Goal: Information Seeking & Learning: Learn about a topic

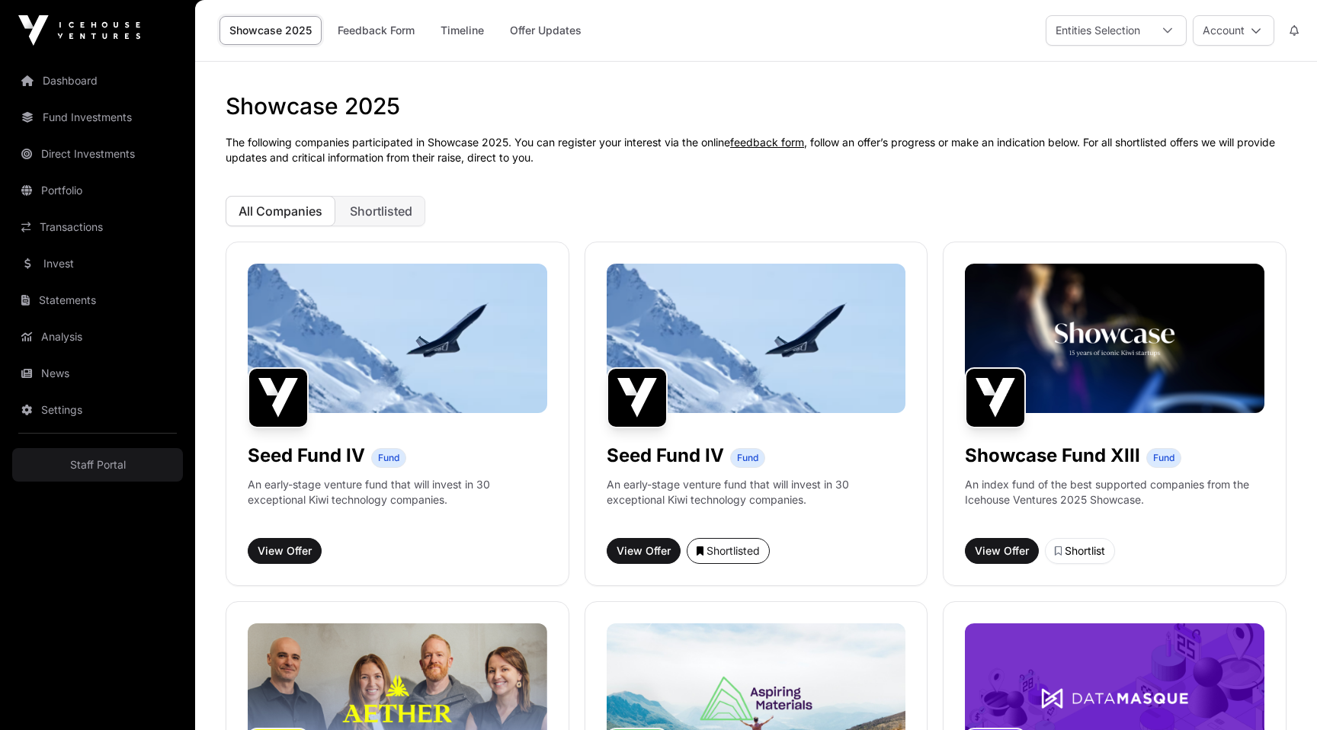
click at [810, 115] on h1 "Showcase 2025" at bounding box center [756, 105] width 1061 height 27
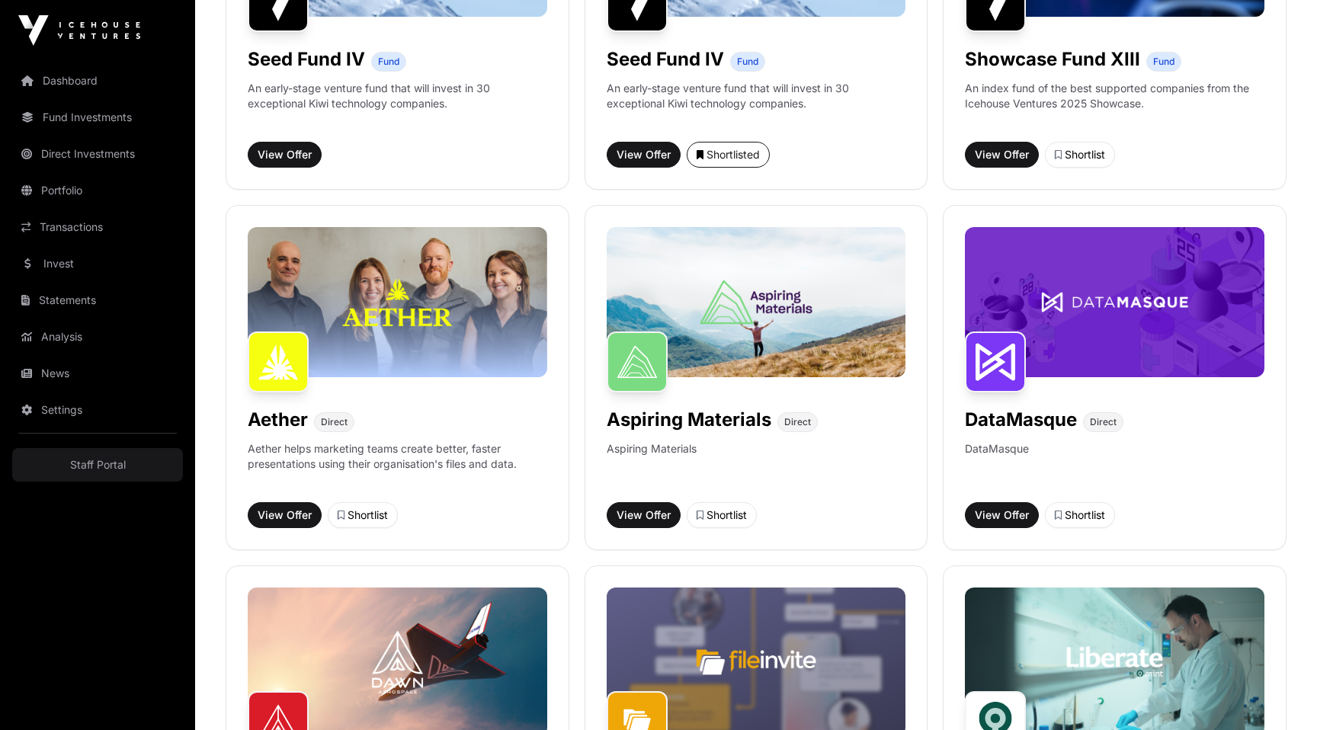
scroll to position [443, 0]
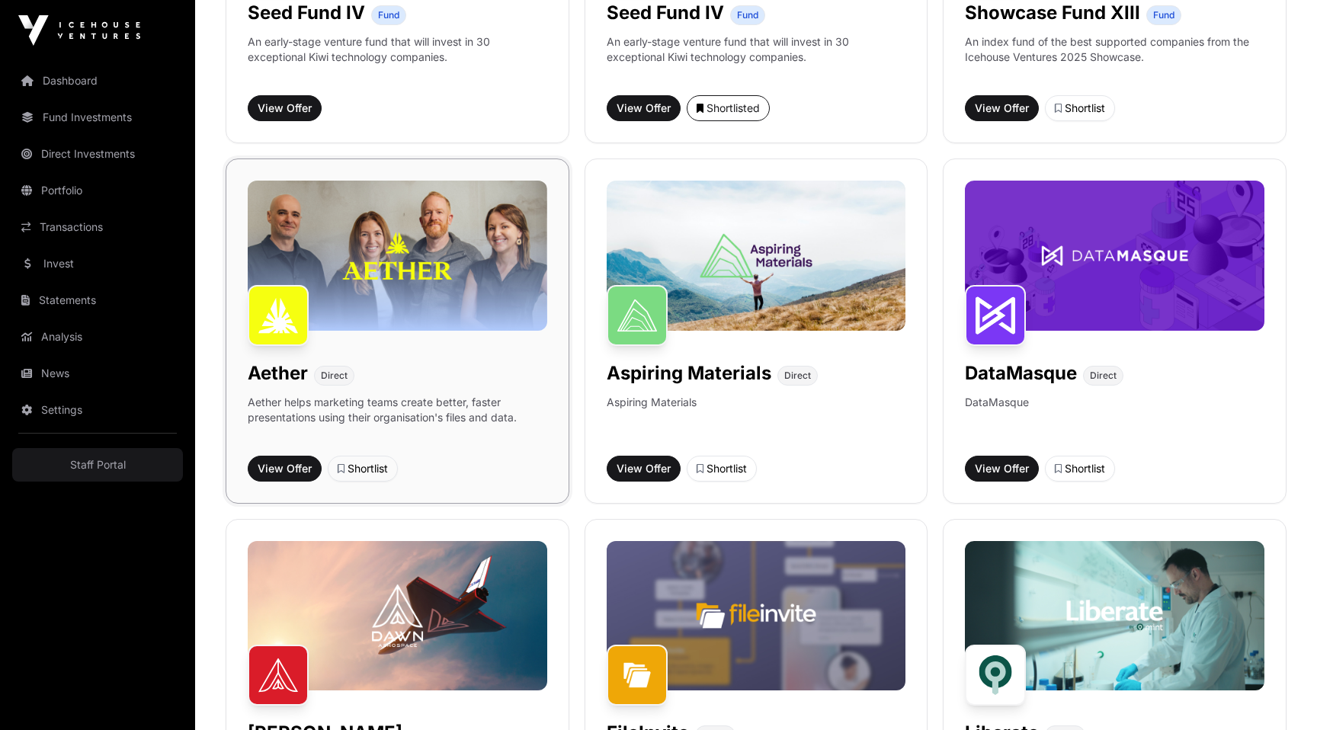
click at [414, 270] on img at bounding box center [397, 255] width 299 height 149
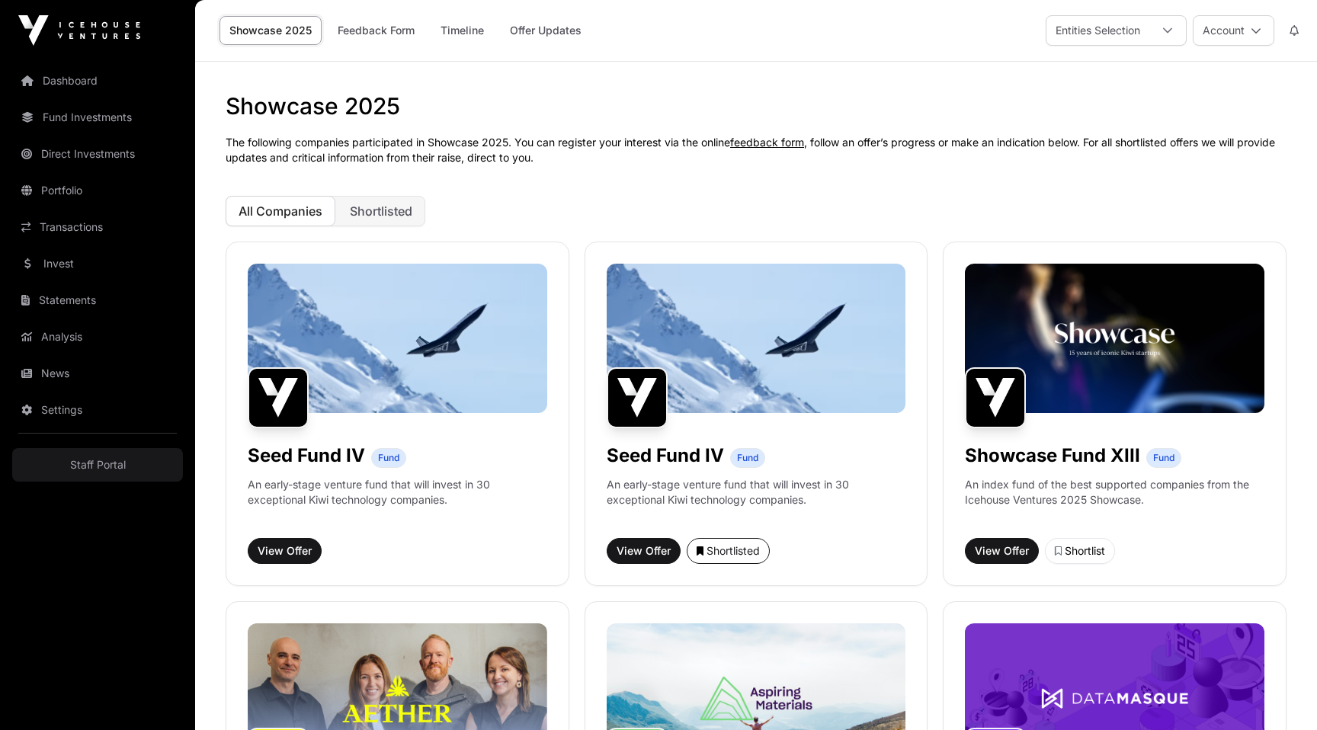
scroll to position [443, 0]
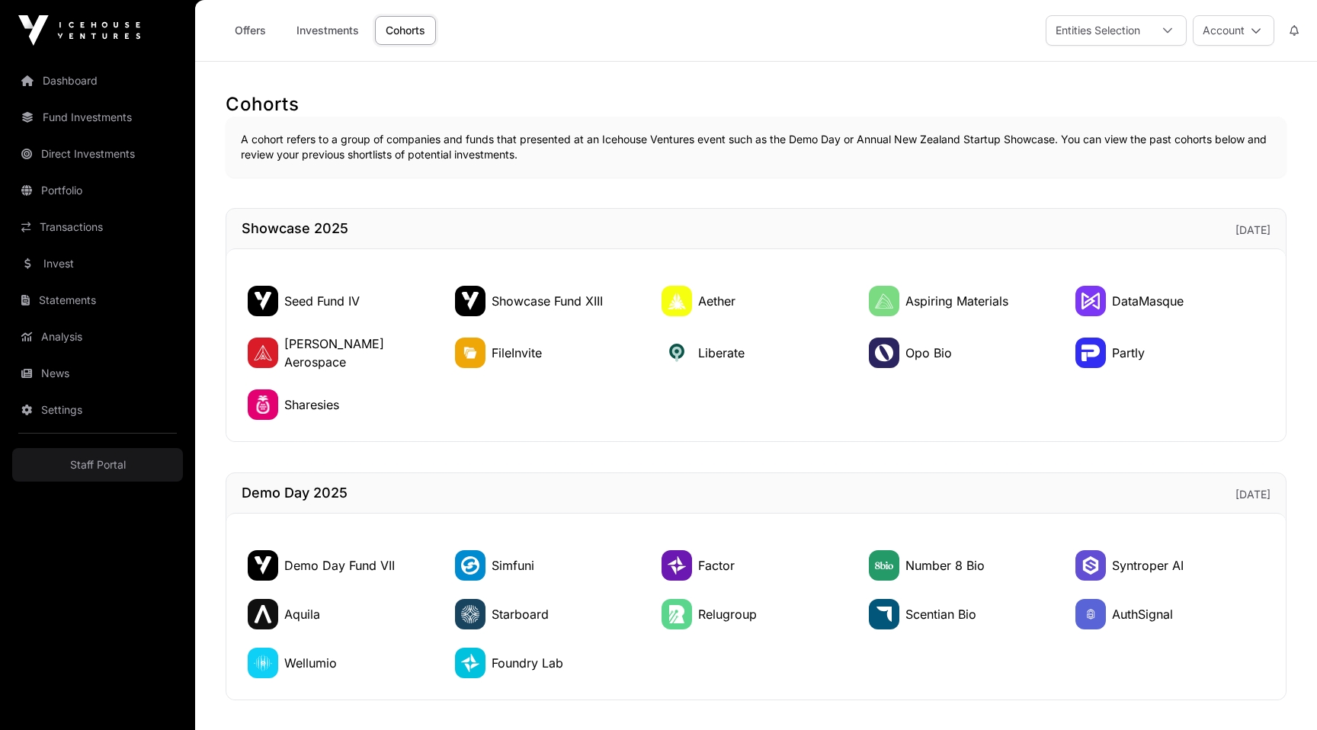
click at [264, 226] on h1 "Showcase 2025" at bounding box center [295, 228] width 107 height 21
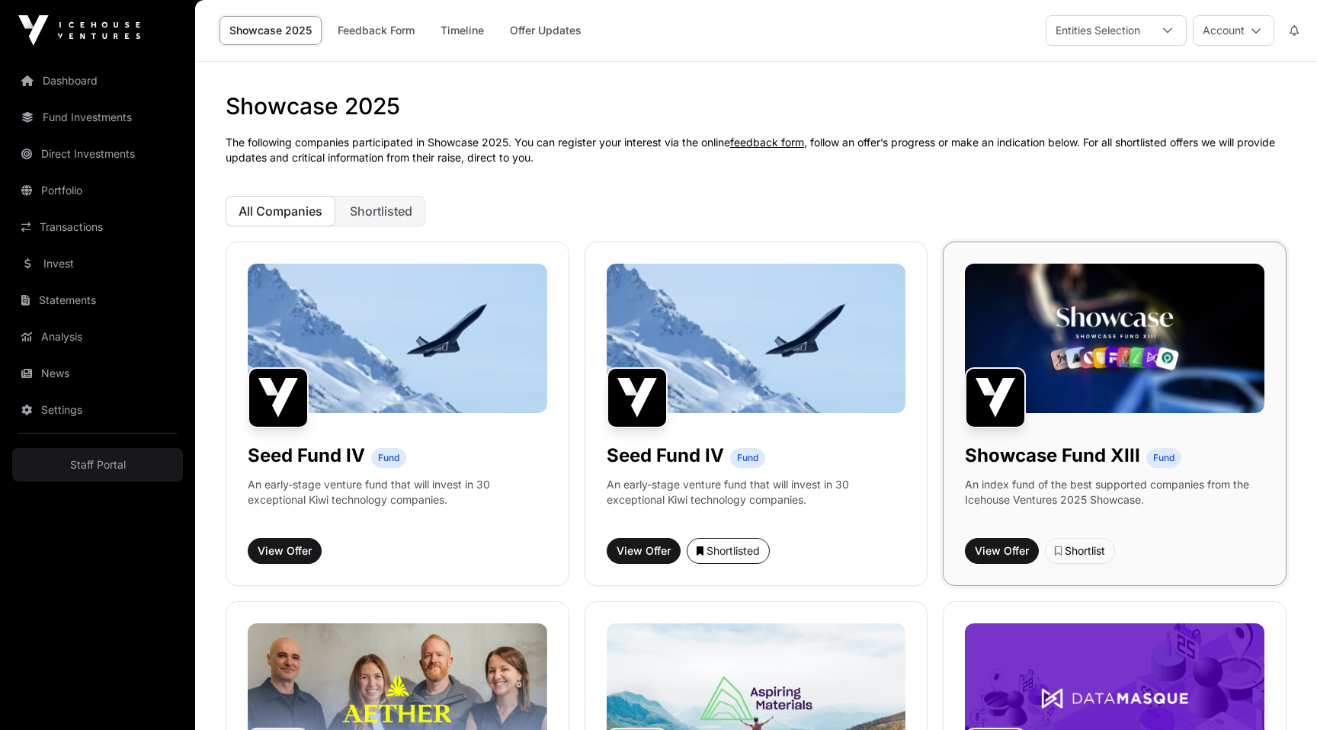
click at [1156, 347] on img at bounding box center [1114, 338] width 299 height 149
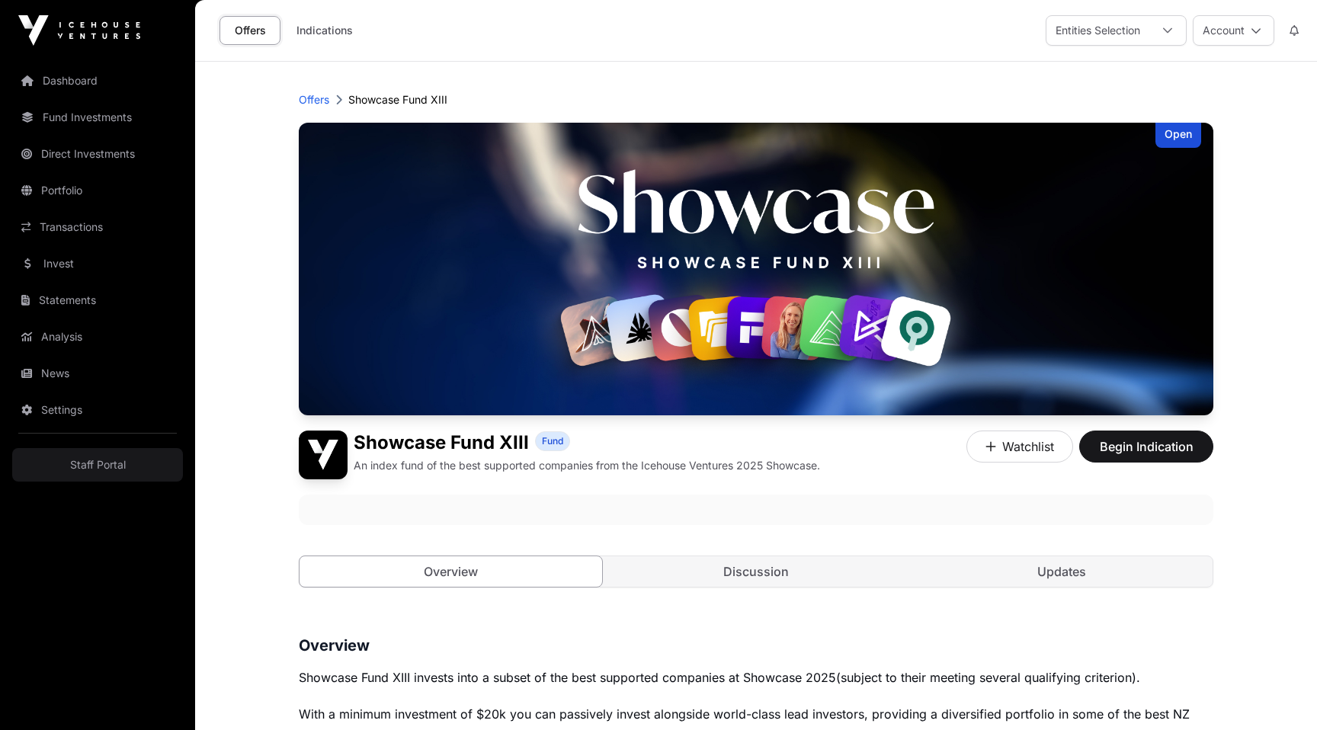
click at [743, 450] on div "Showcase Fund XIII Fund" at bounding box center [587, 443] width 466 height 24
